Goal: Task Accomplishment & Management: Use online tool/utility

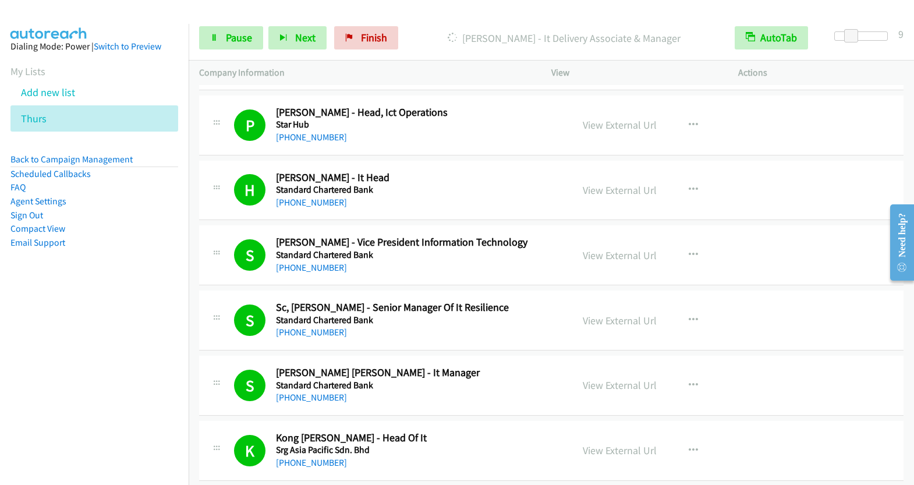
scroll to position [2531, 0]
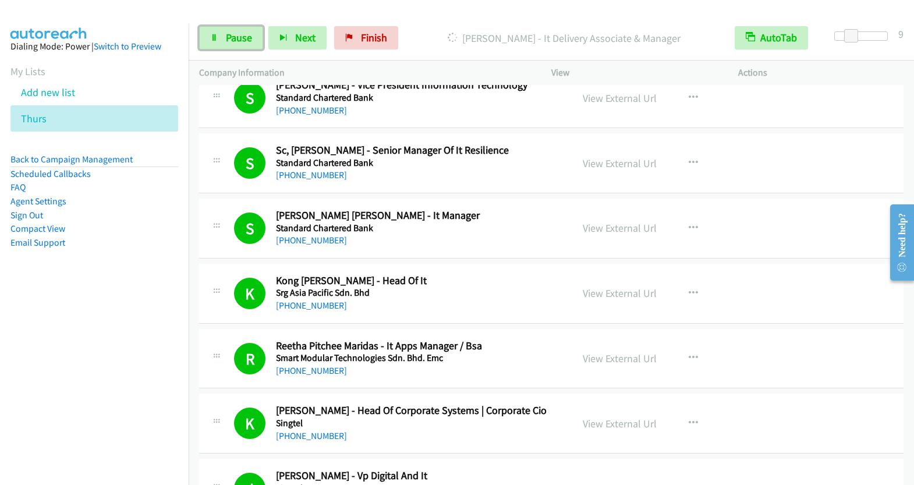
drag, startPoint x: 239, startPoint y: 38, endPoint x: 340, endPoint y: 109, distance: 122.9
click at [239, 38] on span "Pause" at bounding box center [239, 37] width 26 height 13
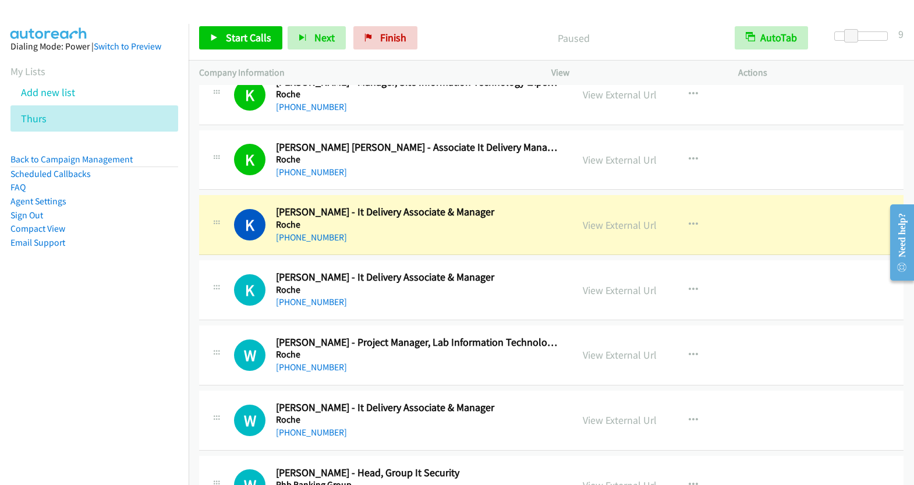
scroll to position [4181, 0]
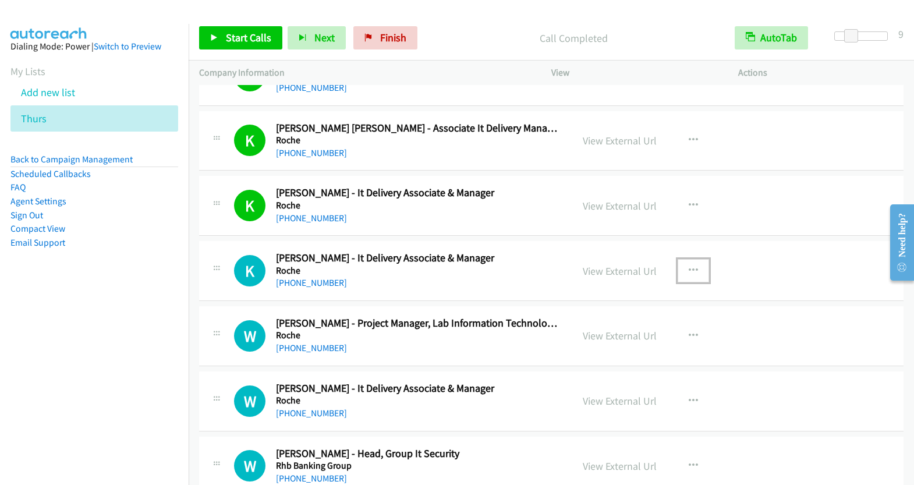
click at [693, 259] on button "button" at bounding box center [693, 270] width 31 height 23
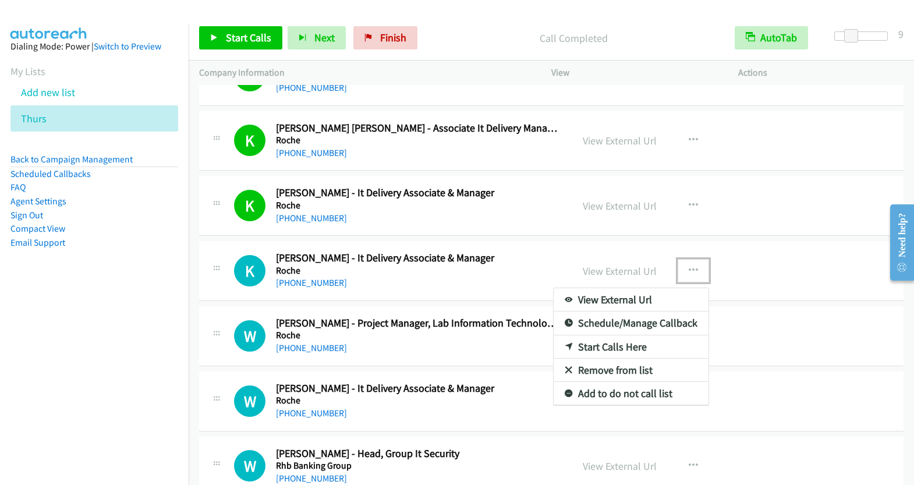
click at [618, 335] on link "Start Calls Here" at bounding box center [631, 346] width 155 height 23
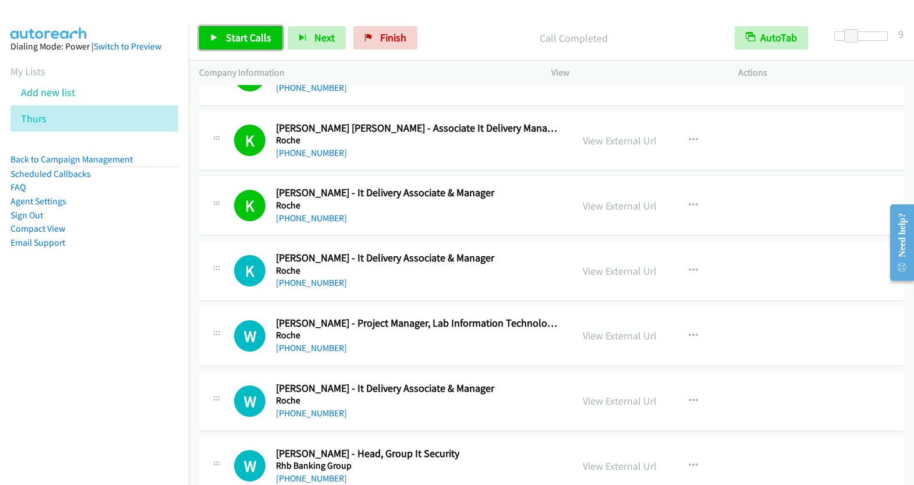
click at [260, 42] on span "Start Calls" at bounding box center [248, 37] width 45 height 13
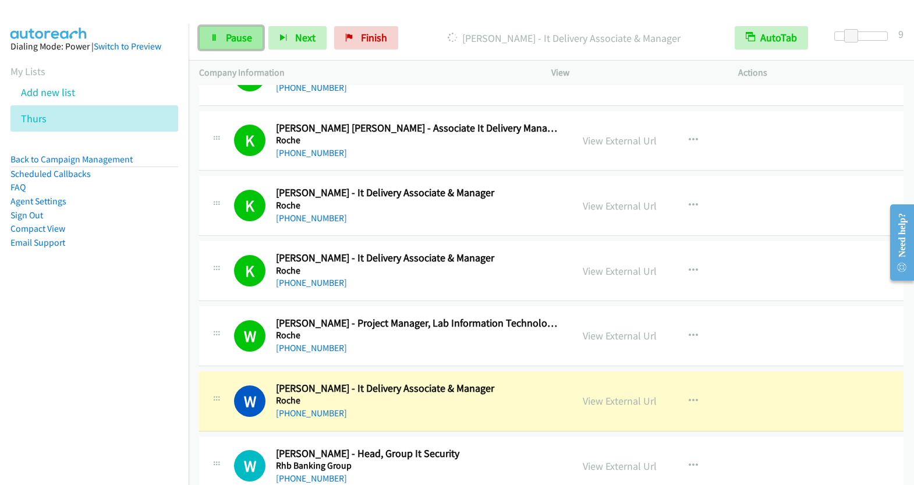
click at [215, 32] on link "Pause" at bounding box center [231, 37] width 64 height 23
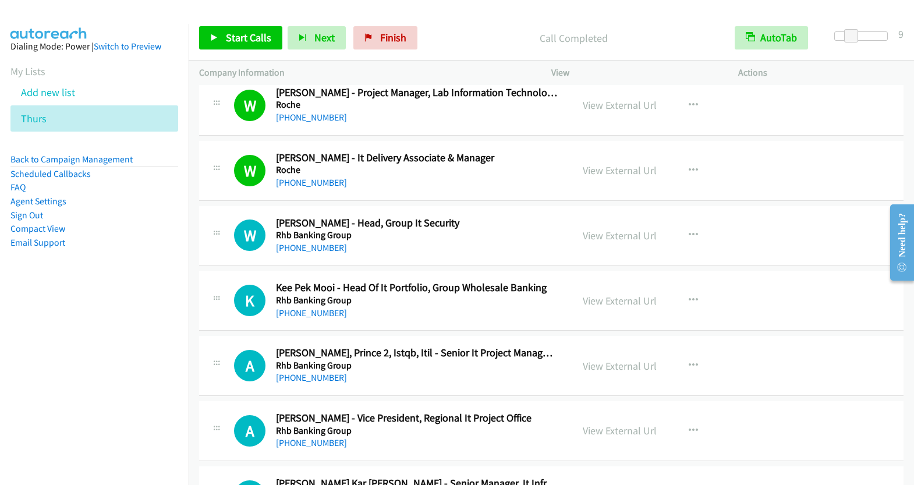
scroll to position [4470, 0]
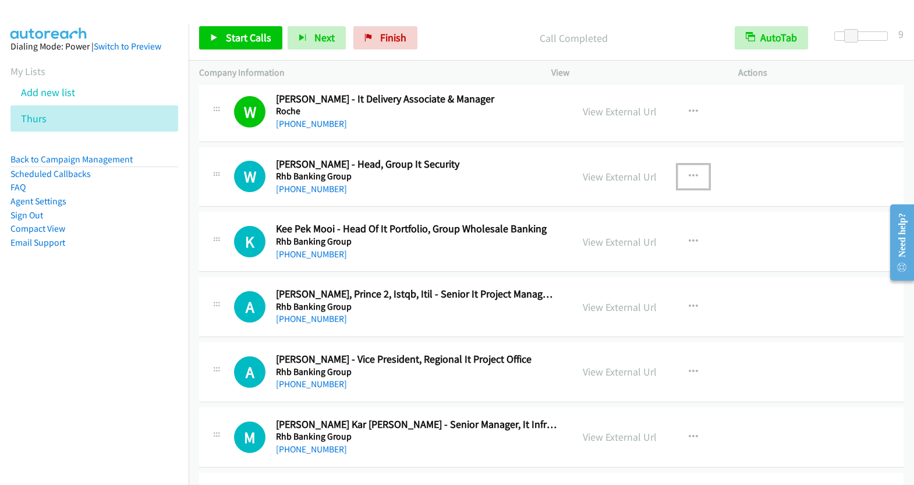
click at [693, 165] on button "button" at bounding box center [693, 176] width 31 height 23
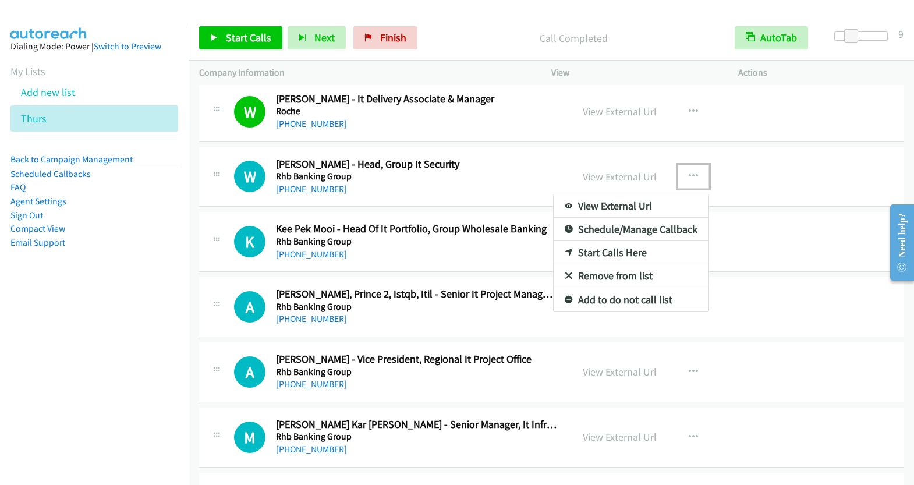
click at [614, 241] on link "Start Calls Here" at bounding box center [631, 252] width 155 height 23
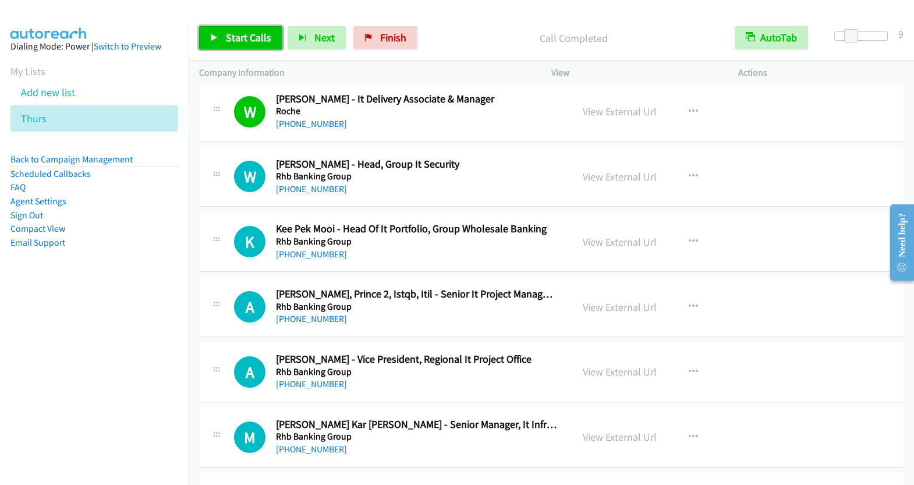
click at [244, 38] on span "Start Calls" at bounding box center [248, 37] width 45 height 13
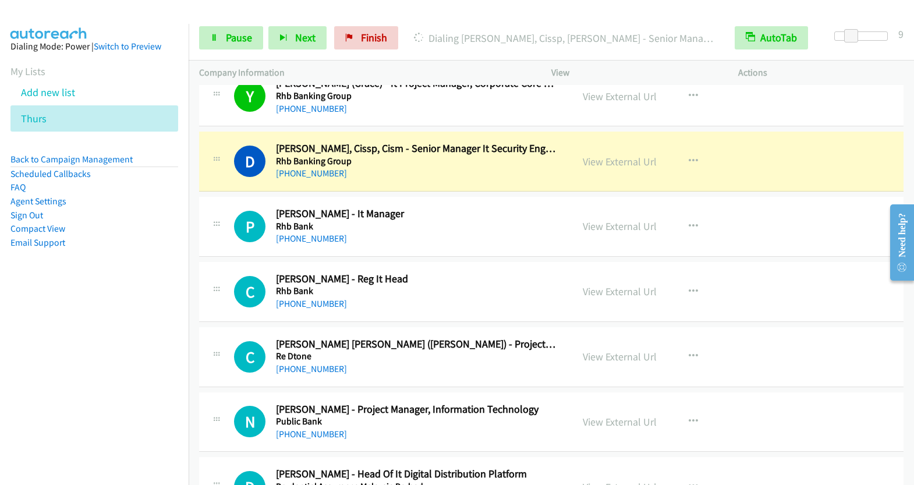
scroll to position [4942, 0]
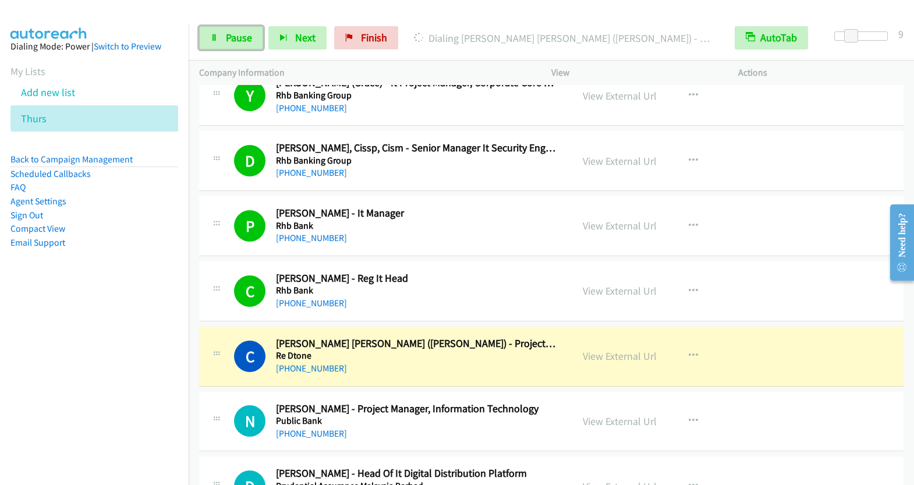
drag, startPoint x: 236, startPoint y: 34, endPoint x: 424, endPoint y: 36, distance: 188.1
click at [236, 34] on span "Pause" at bounding box center [239, 37] width 26 height 13
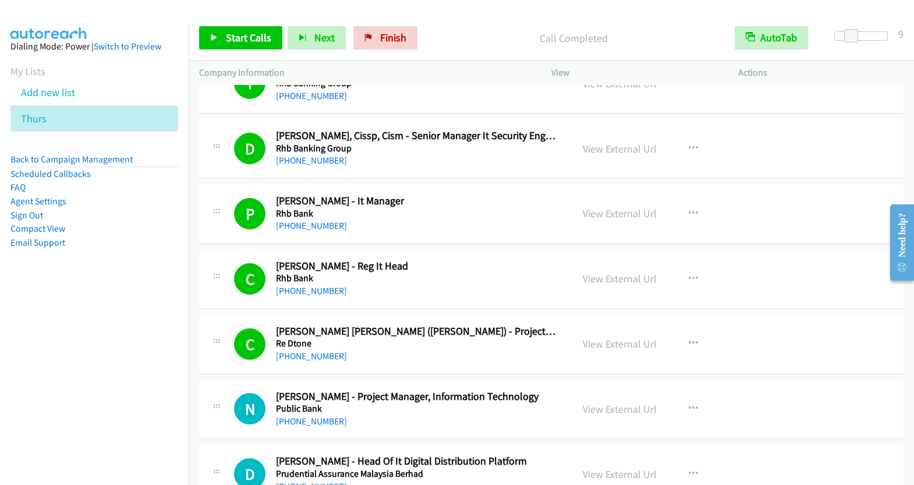
scroll to position [5102, 0]
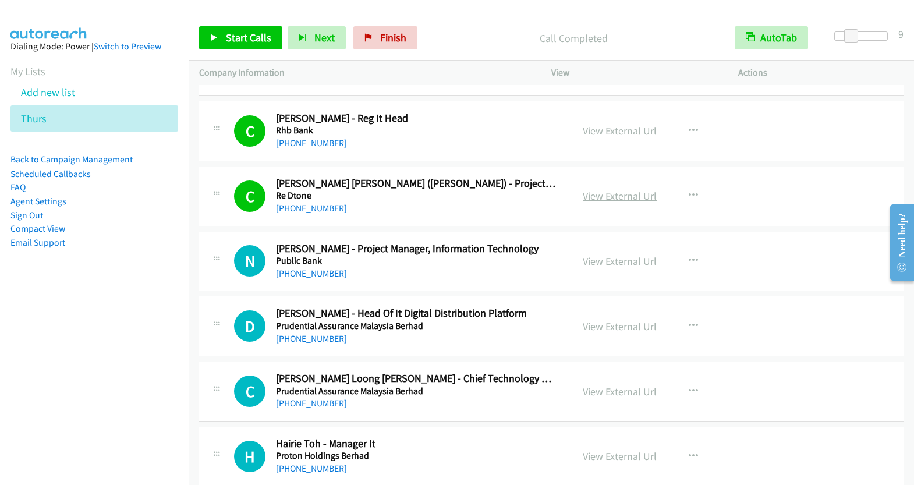
click at [625, 189] on link "View External Url" at bounding box center [620, 195] width 74 height 13
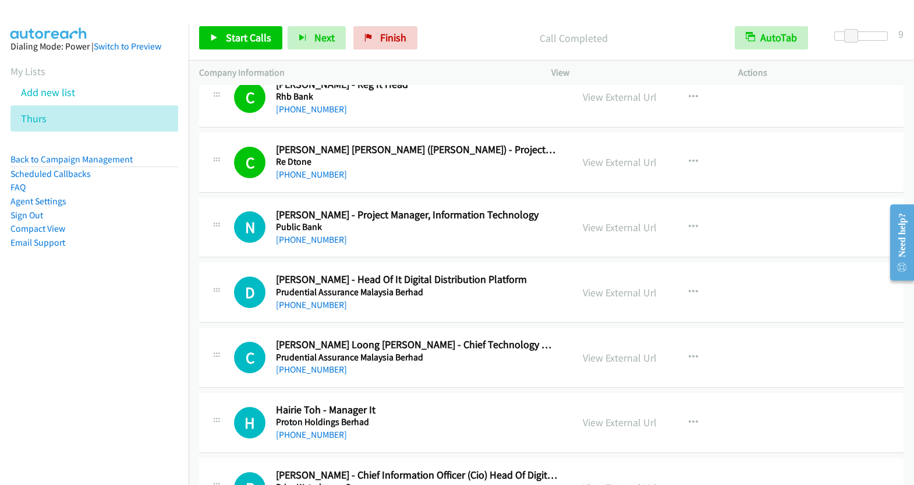
scroll to position [5141, 0]
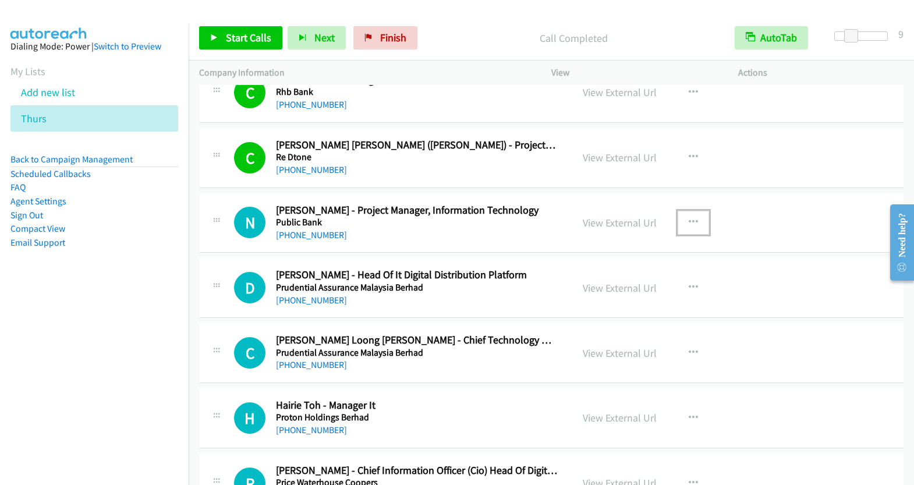
click at [681, 211] on button "button" at bounding box center [693, 222] width 31 height 23
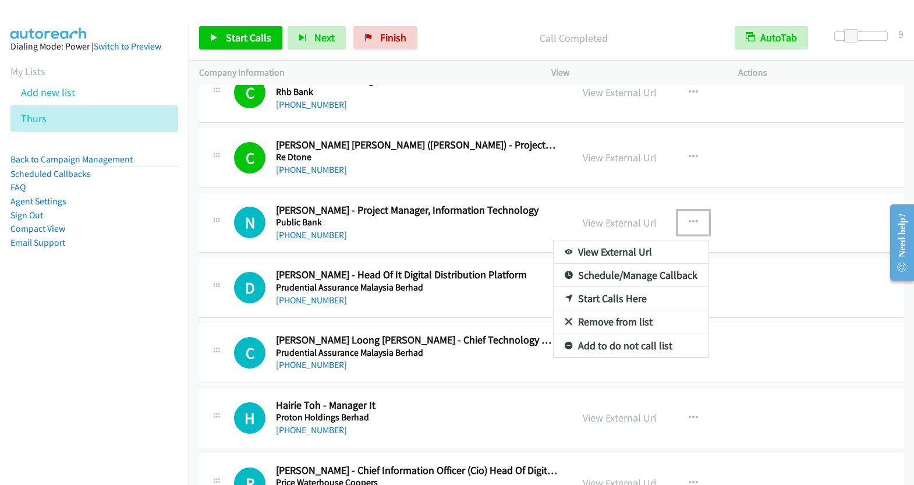
click at [630, 287] on link "Start Calls Here" at bounding box center [631, 298] width 155 height 23
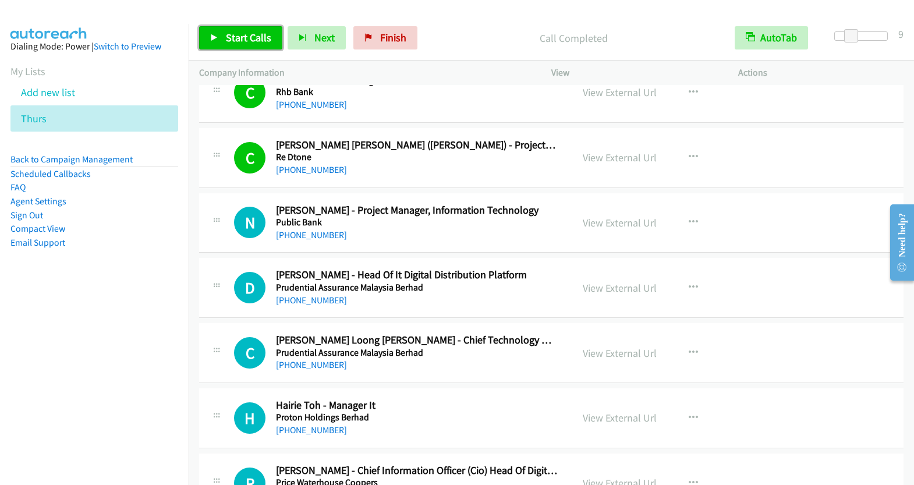
click at [251, 37] on span "Start Calls" at bounding box center [248, 37] width 45 height 13
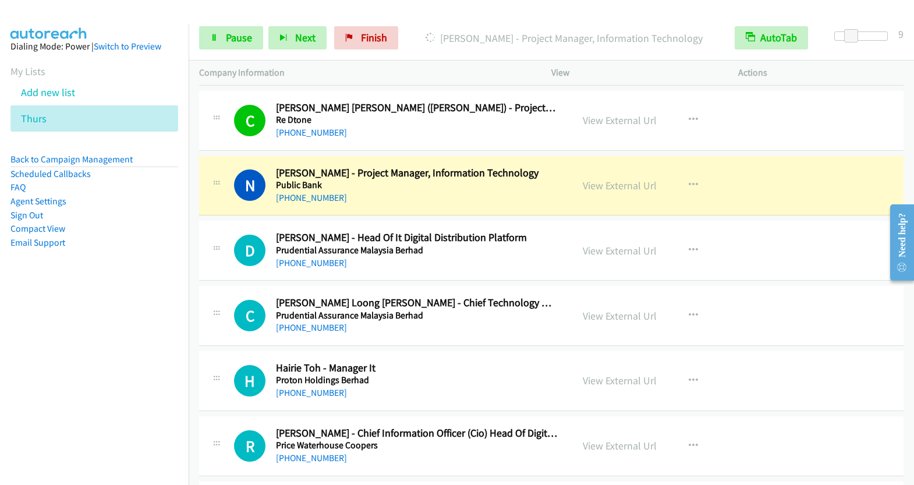
scroll to position [5178, 0]
